Goal: Task Accomplishment & Management: Use online tool/utility

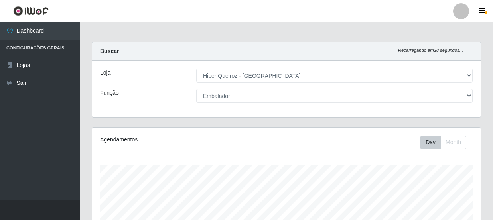
select select "513"
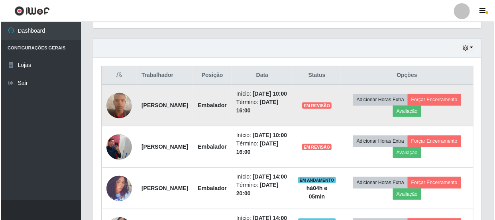
scroll to position [165, 388]
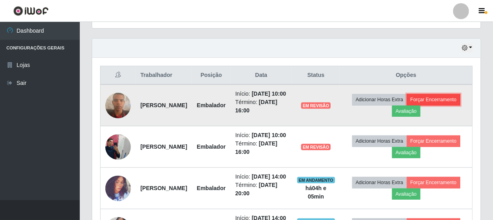
click at [410, 105] on button "Forçar Encerramento" at bounding box center [433, 99] width 53 height 11
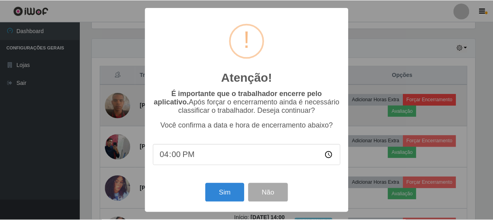
scroll to position [165, 385]
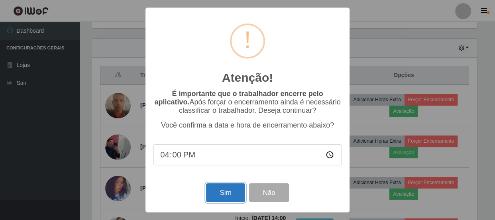
click at [238, 197] on button "Sim" at bounding box center [225, 192] width 39 height 19
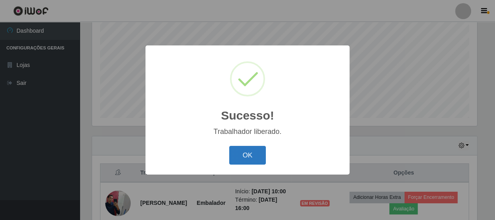
click at [256, 160] on button "OK" at bounding box center [247, 155] width 37 height 19
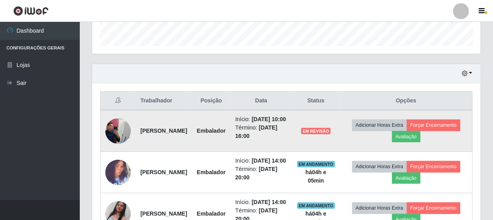
scroll to position [275, 0]
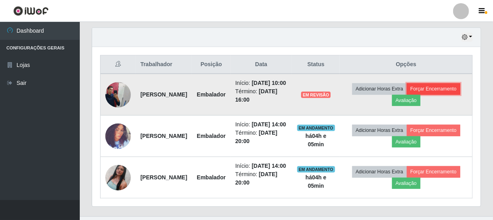
click at [407, 94] on button "Forçar Encerramento" at bounding box center [433, 88] width 53 height 11
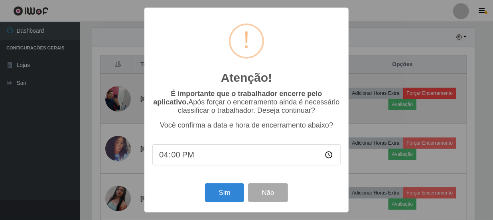
scroll to position [165, 385]
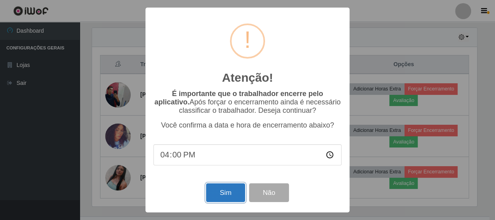
click at [226, 199] on button "Sim" at bounding box center [225, 192] width 39 height 19
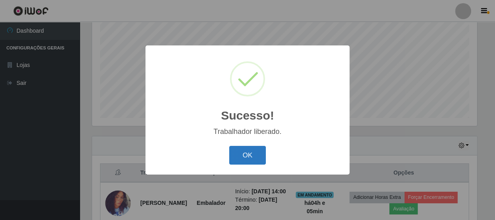
click at [259, 153] on button "OK" at bounding box center [247, 155] width 37 height 19
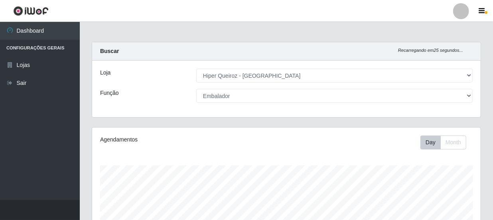
scroll to position [0, 0]
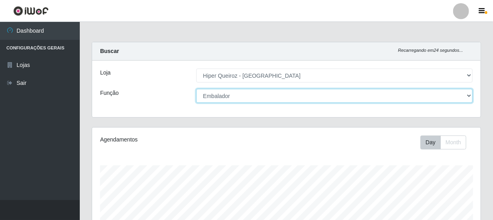
click at [470, 97] on select "[Selecione...] Embalador Embalador + Embalador ++ Operador de Caixa Operador de…" at bounding box center [334, 96] width 276 height 14
select select "22"
click at [196, 89] on select "[Selecione...] Embalador Embalador + Embalador ++ Operador de Caixa Operador de…" at bounding box center [334, 96] width 276 height 14
